Goal: Check status: Check status

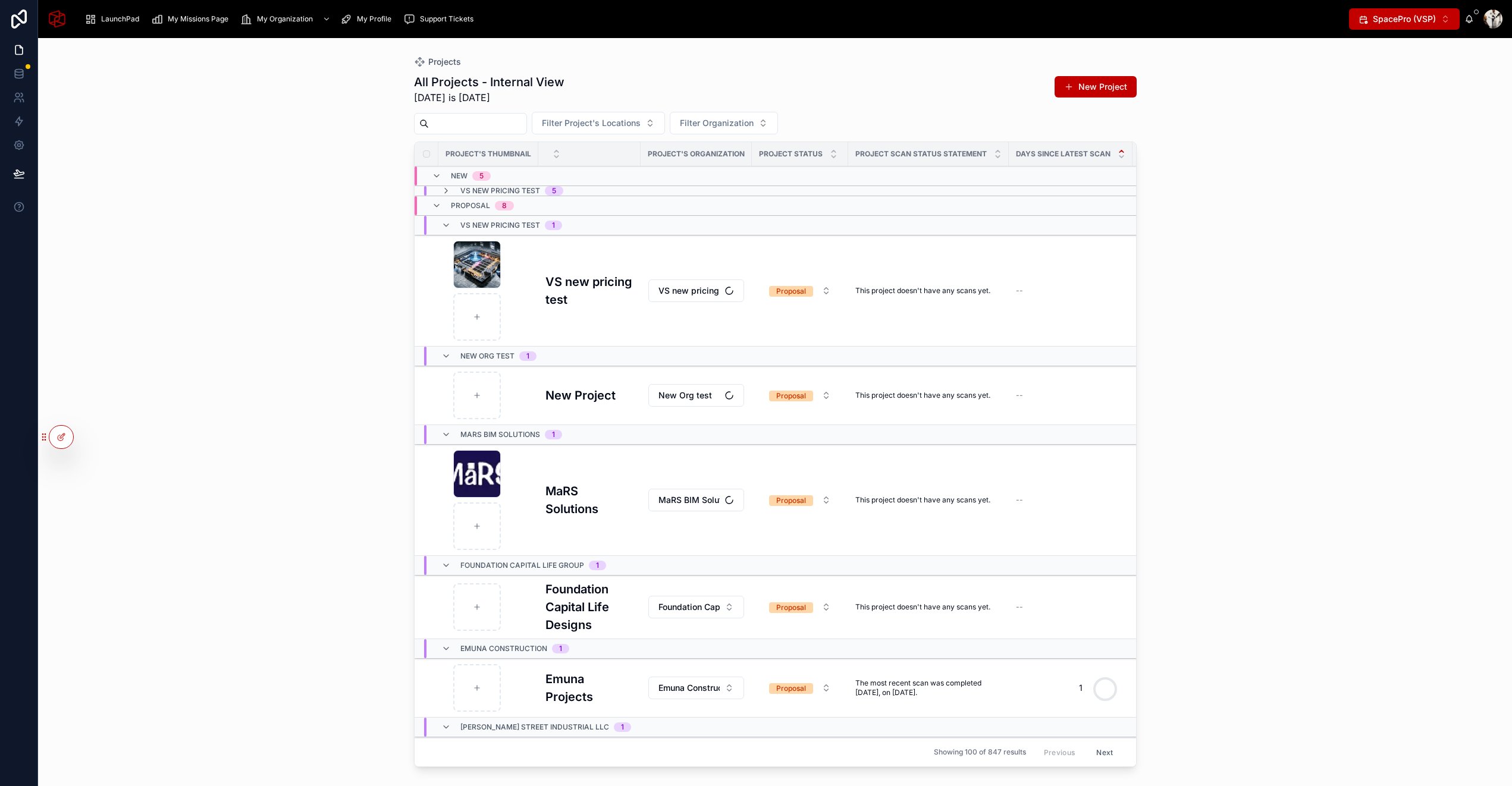
click at [0, 0] on icon at bounding box center [0, 0] width 0 height 0
click at [250, 220] on input "text" at bounding box center [299, 218] width 219 height 19
type input "******"
click at [0, 0] on button "Select" at bounding box center [0, 0] width 0 height 0
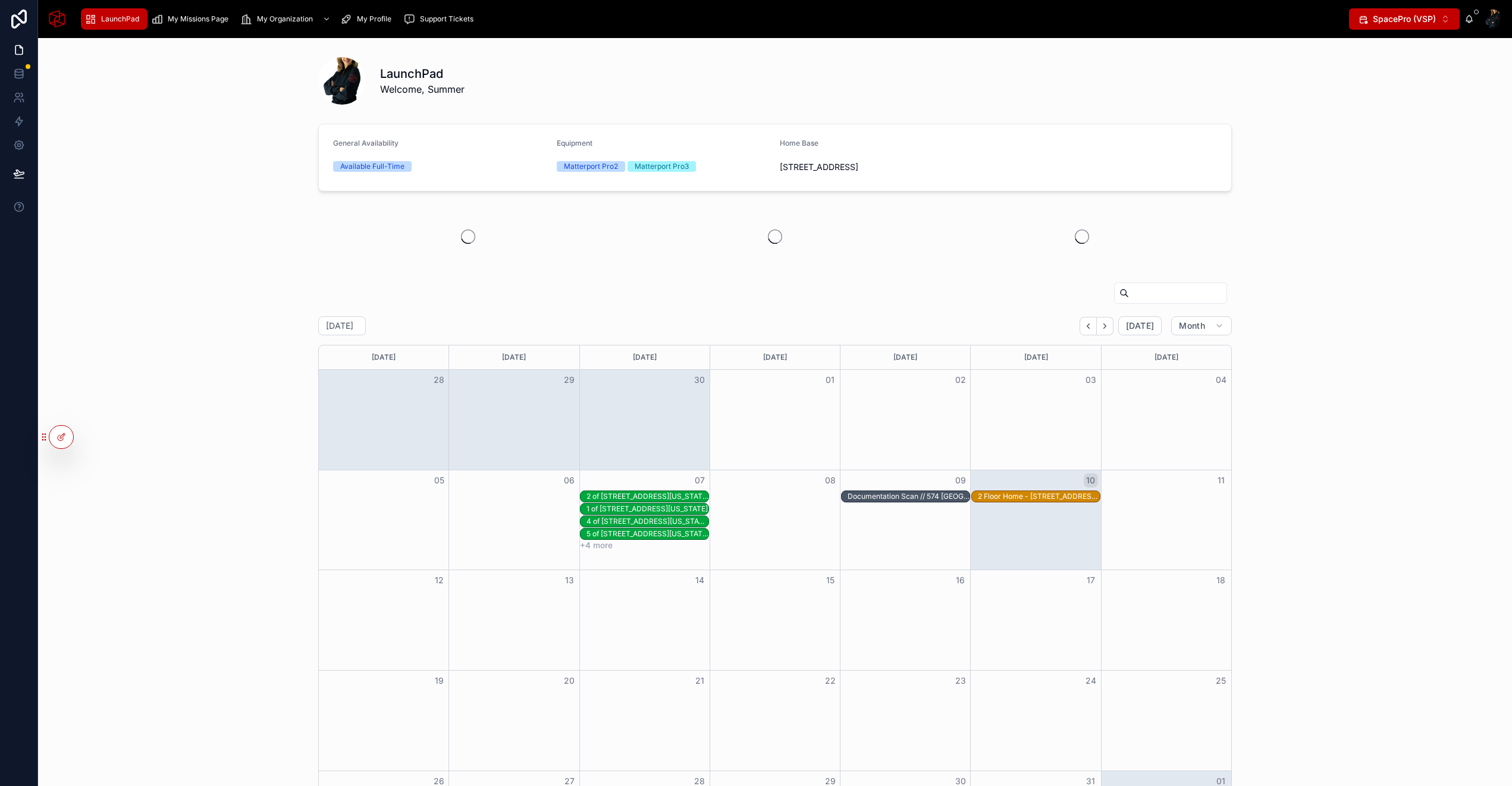
click at [207, 23] on span "My Missions Page" at bounding box center [198, 19] width 61 height 10
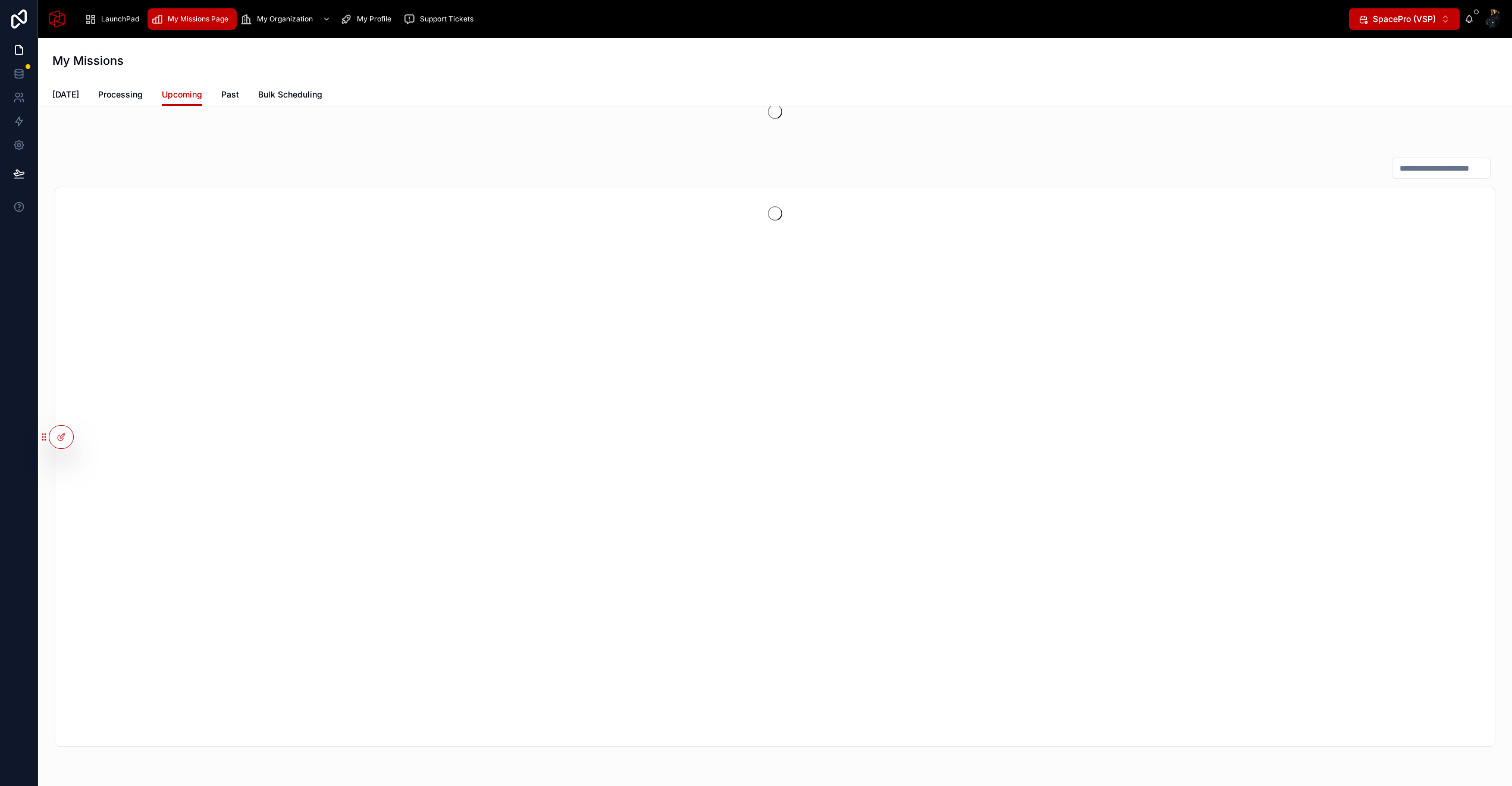
scroll to position [261, 0]
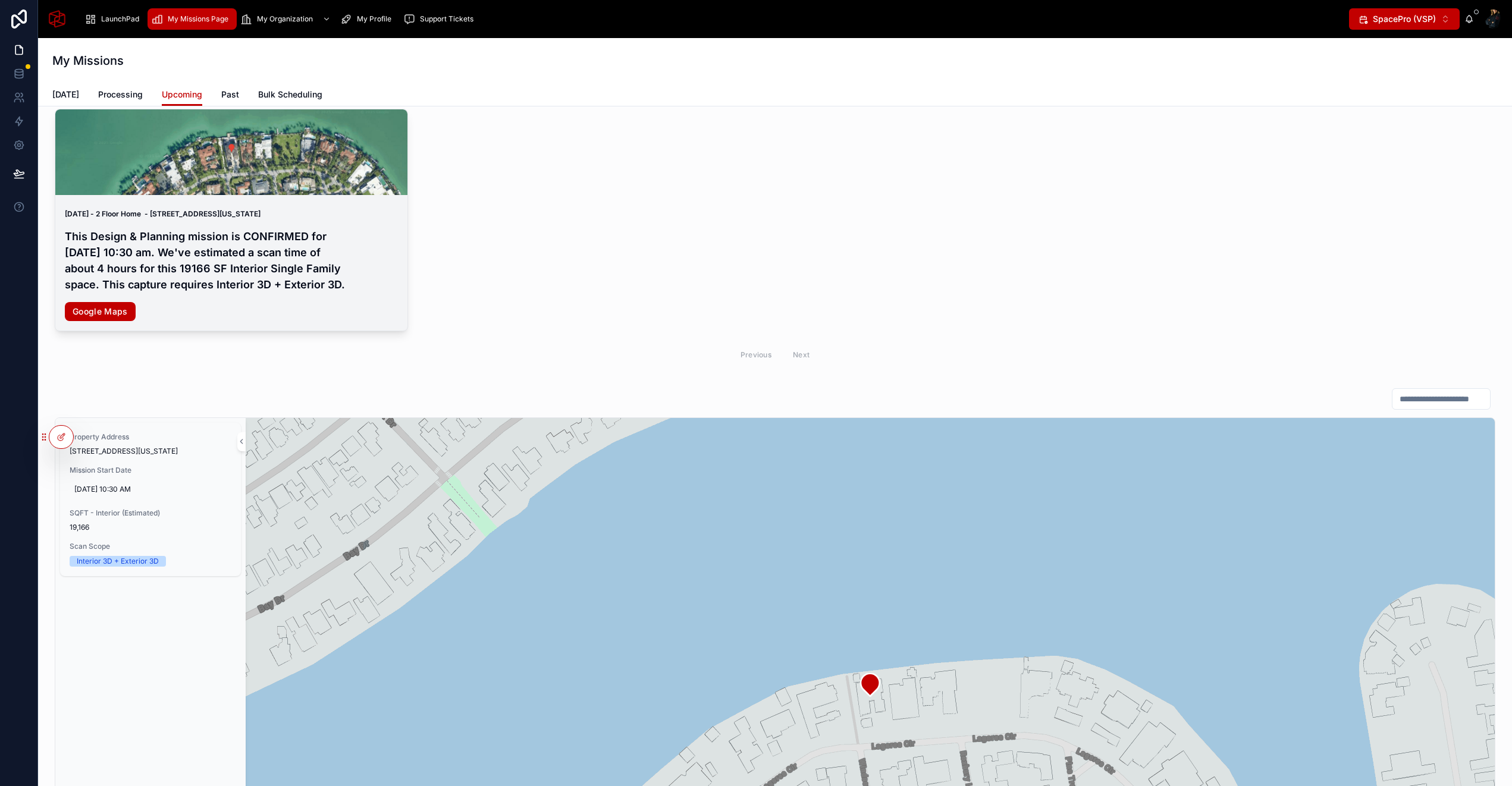
click at [302, 246] on h4 "This Design & Planning mission is CONFIRMED for Friday, Oct 10, 2025 at 10:30 a…" at bounding box center [231, 261] width 333 height 64
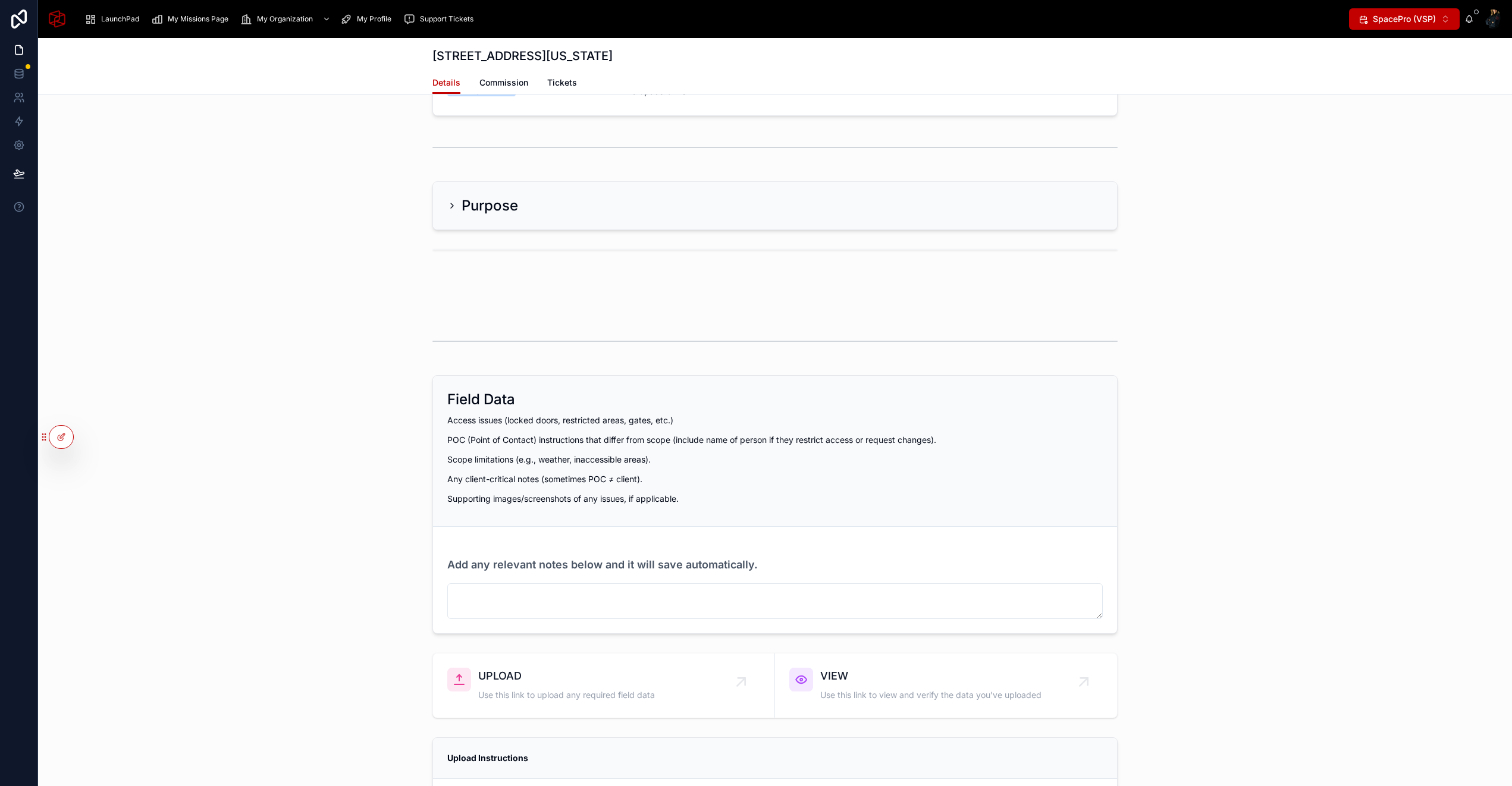
scroll to position [2550, 0]
click at [455, 209] on div "Purpose" at bounding box center [483, 203] width 70 height 19
click at [452, 206] on icon at bounding box center [452, 204] width 10 height 10
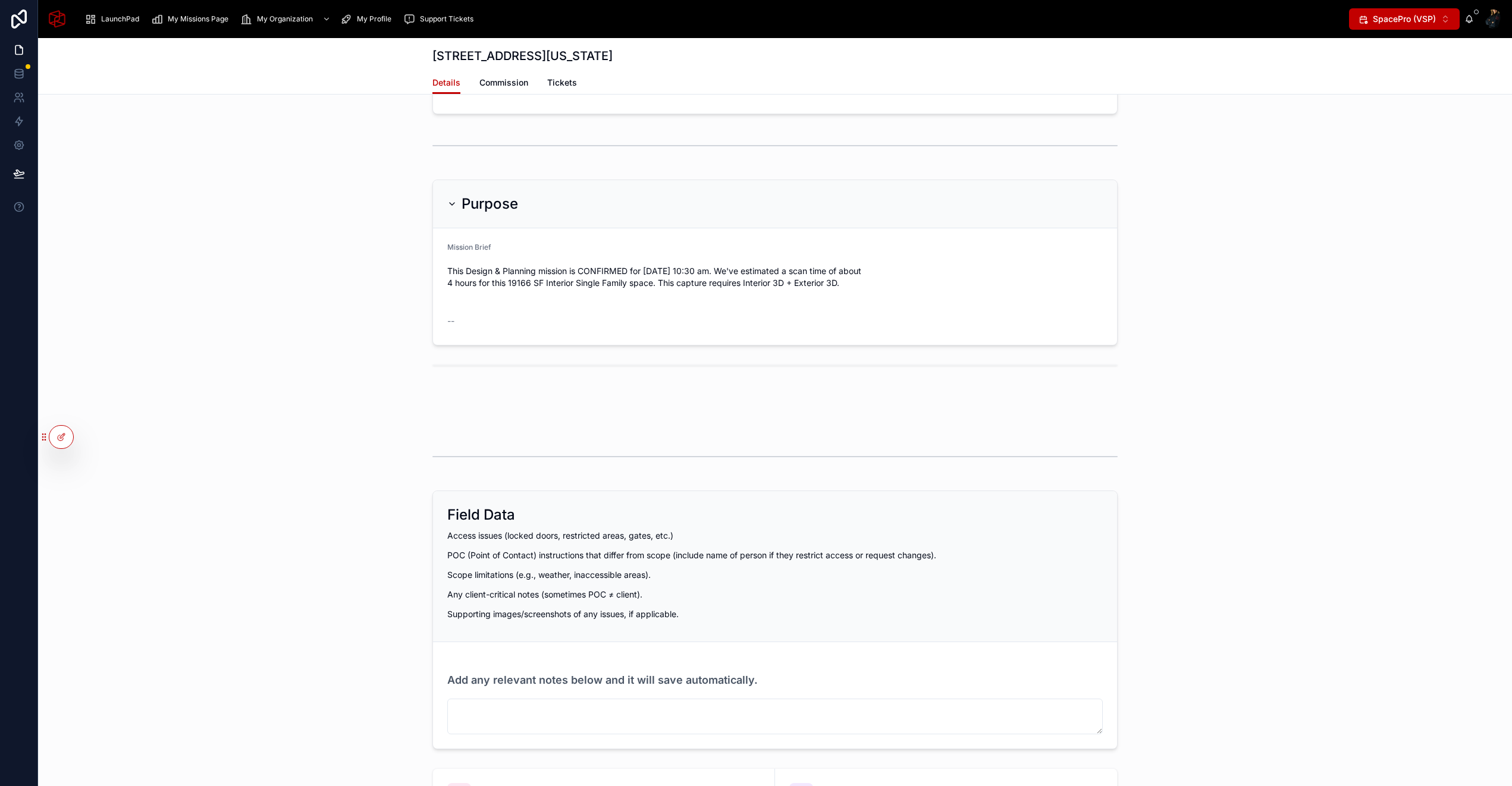
click at [452, 206] on icon at bounding box center [452, 204] width 10 height 10
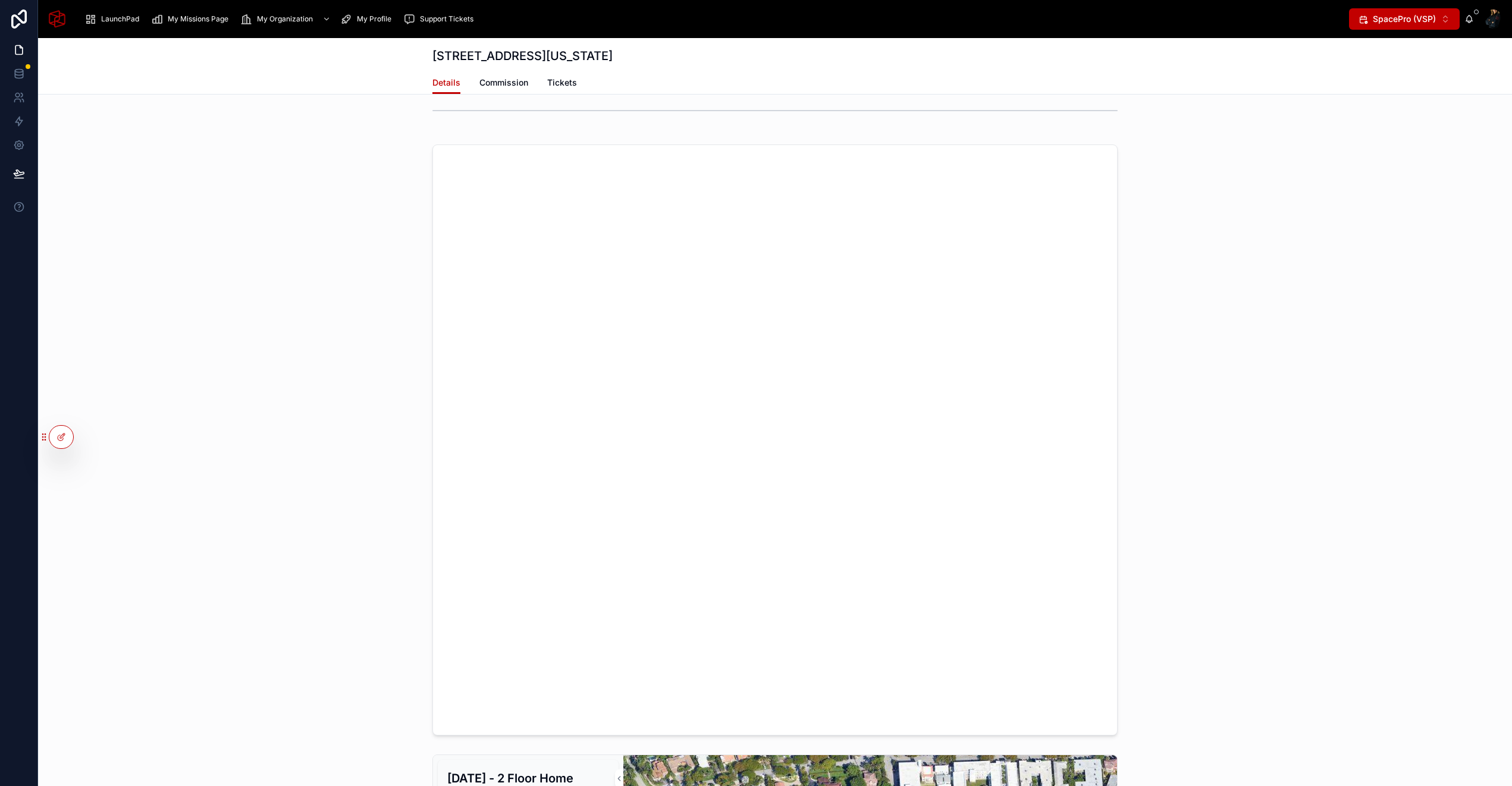
scroll to position [1039, 0]
